Goal: Task Accomplishment & Management: Manage account settings

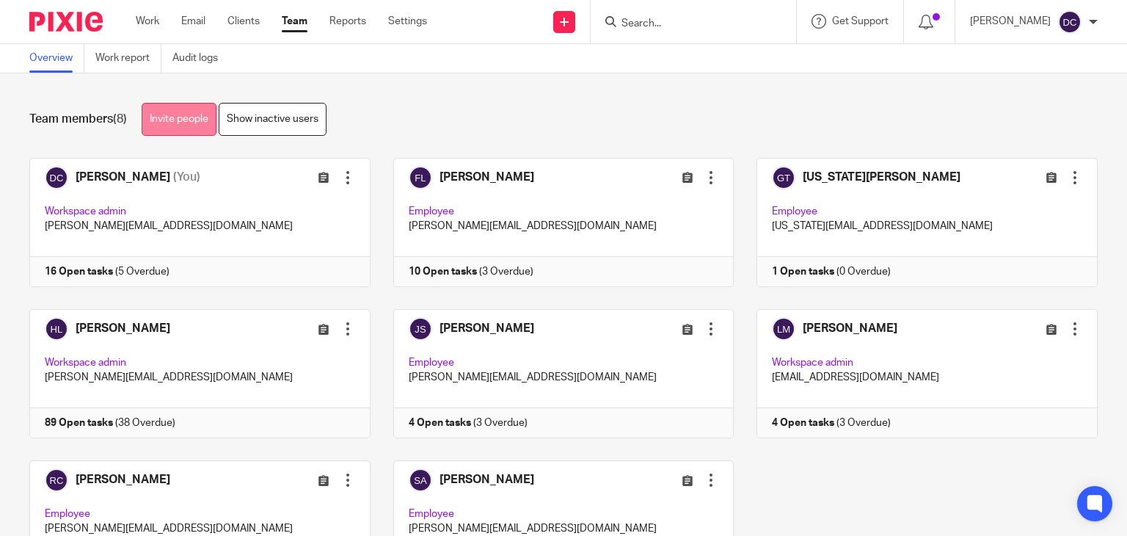
click at [177, 130] on link "Invite people" at bounding box center [179, 119] width 75 height 33
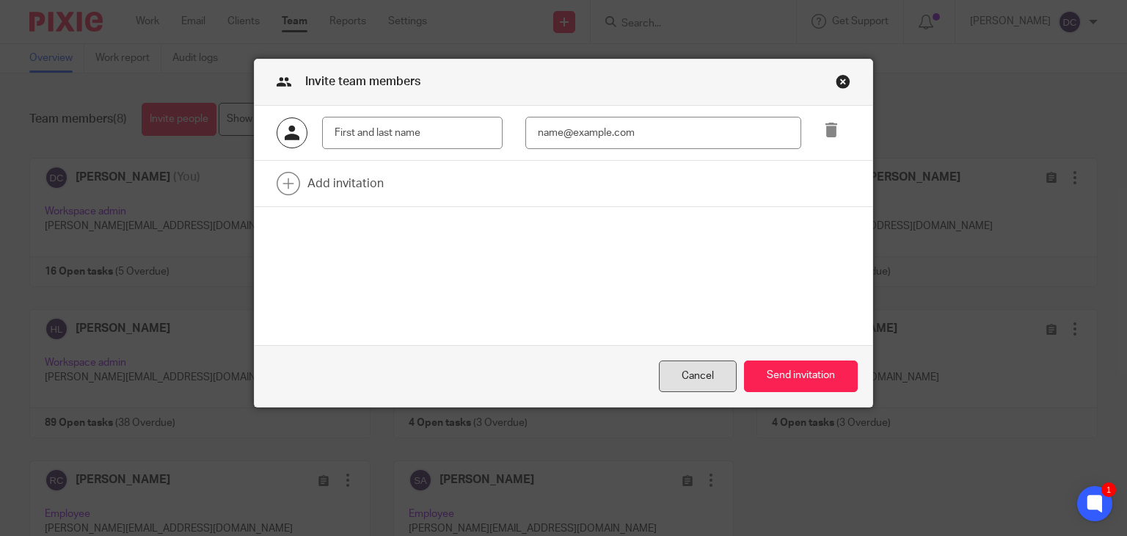
drag, startPoint x: 353, startPoint y: 139, endPoint x: 703, endPoint y: 385, distance: 427.7
click at [703, 385] on div "Cancel" at bounding box center [698, 376] width 78 height 32
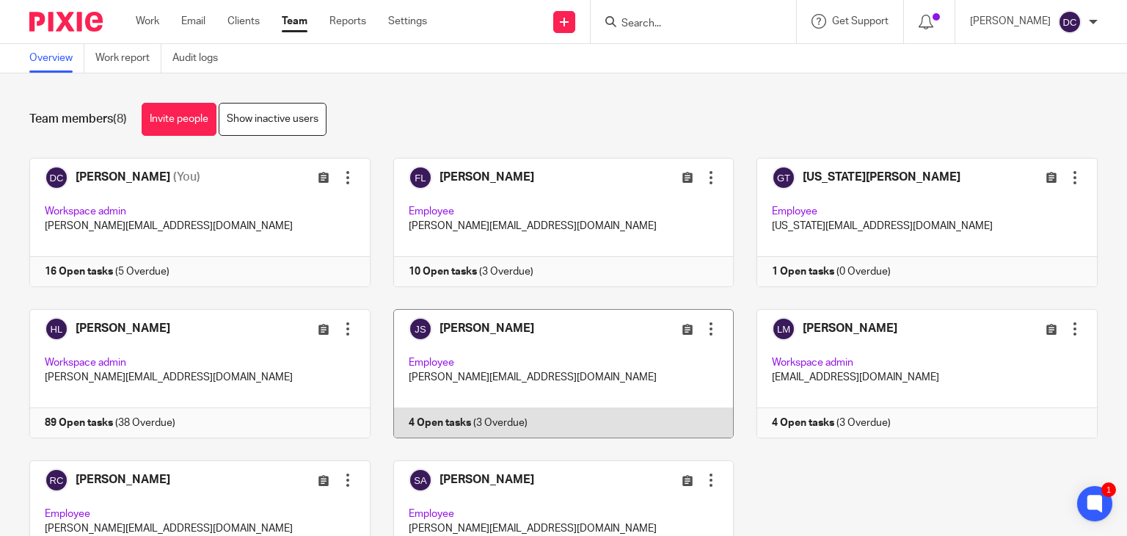
click at [541, 365] on link at bounding box center [553, 373] width 364 height 129
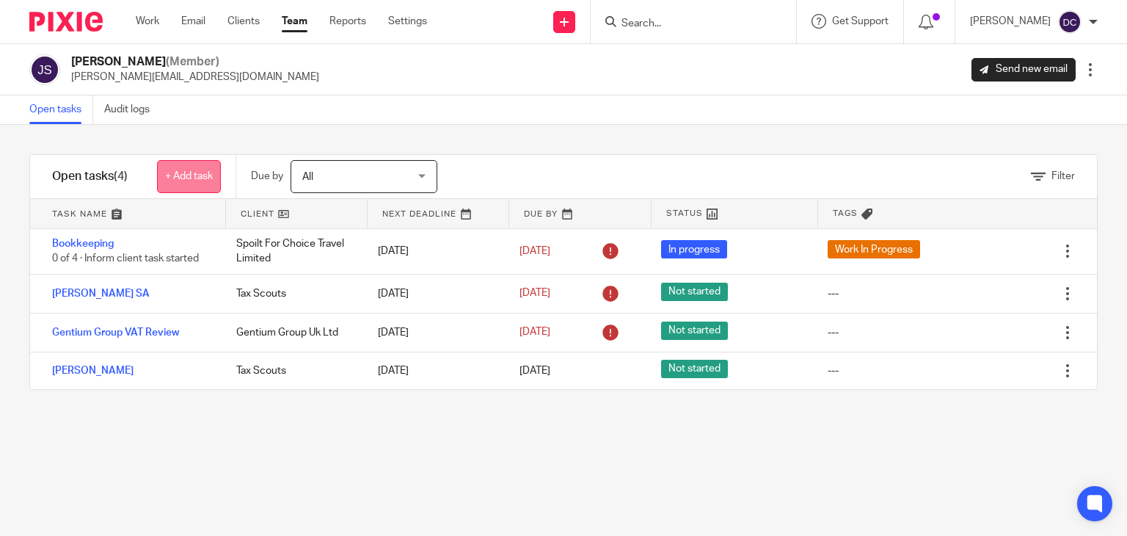
click at [171, 175] on link "+ Add task" at bounding box center [189, 176] width 64 height 33
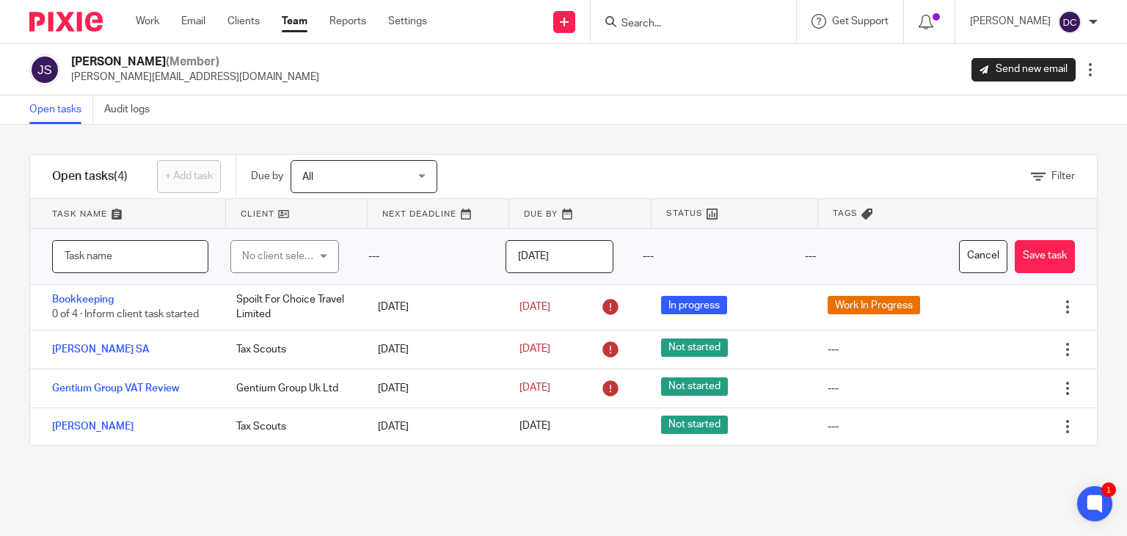
paste input "Prosperous Deals"
type input "Prosperous Deals"
click at [292, 255] on div "No client selected" at bounding box center [280, 256] width 76 height 31
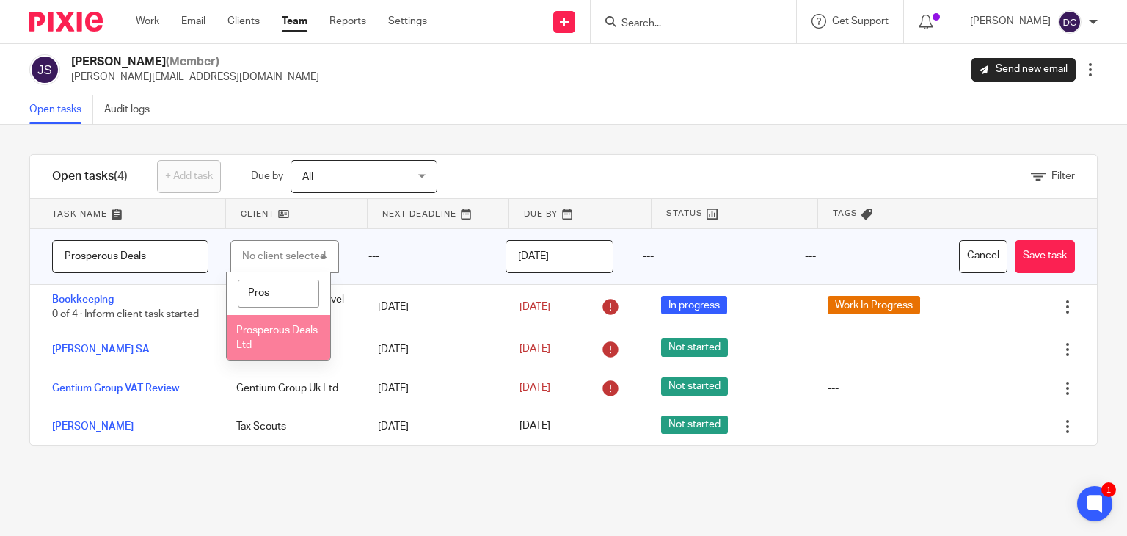
type input "Pros"
click at [270, 338] on li "Prosperous Deals Ltd" at bounding box center [278, 337] width 103 height 45
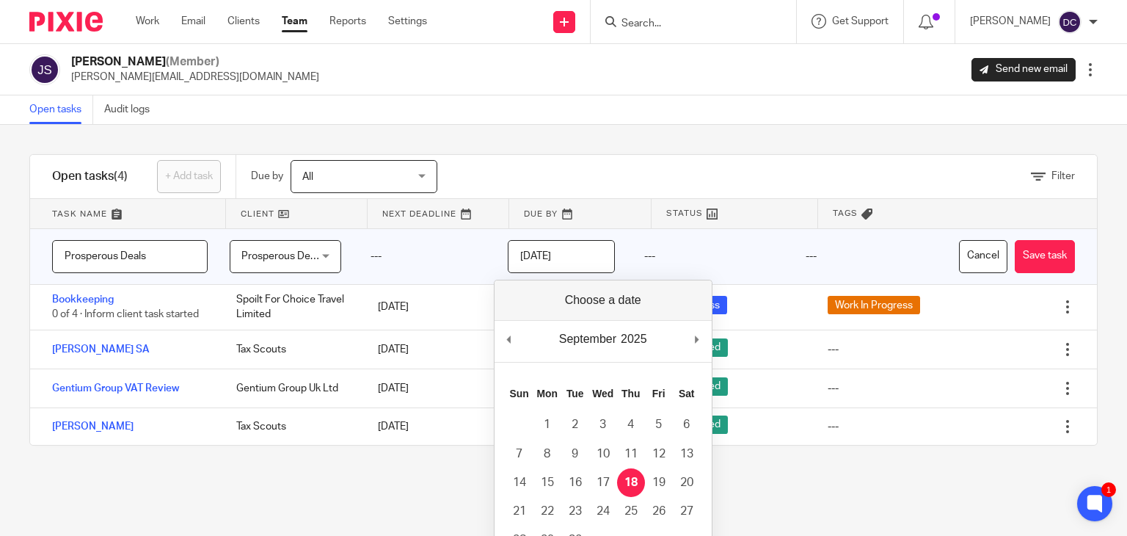
click at [593, 256] on input "[DATE]" at bounding box center [561, 256] width 107 height 33
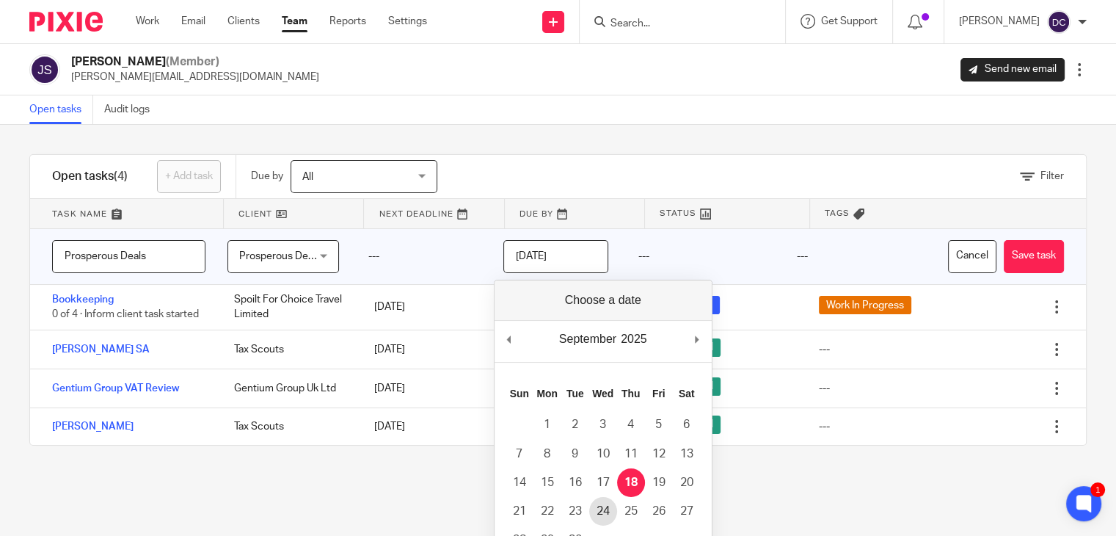
type input "2025-09-24"
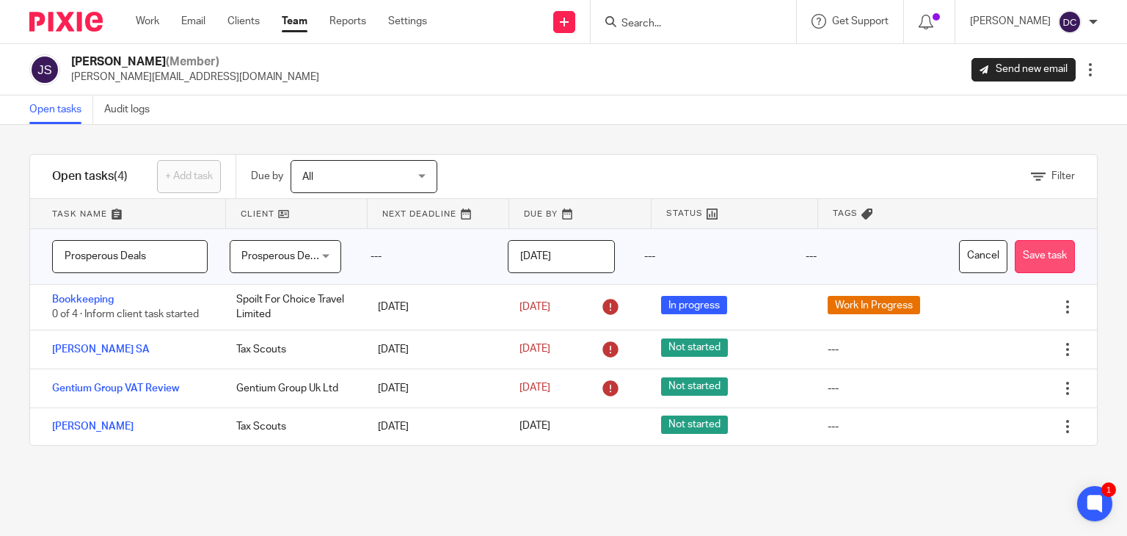
click at [1030, 256] on button "Save task" at bounding box center [1045, 256] width 60 height 33
